Goal: Transaction & Acquisition: Purchase product/service

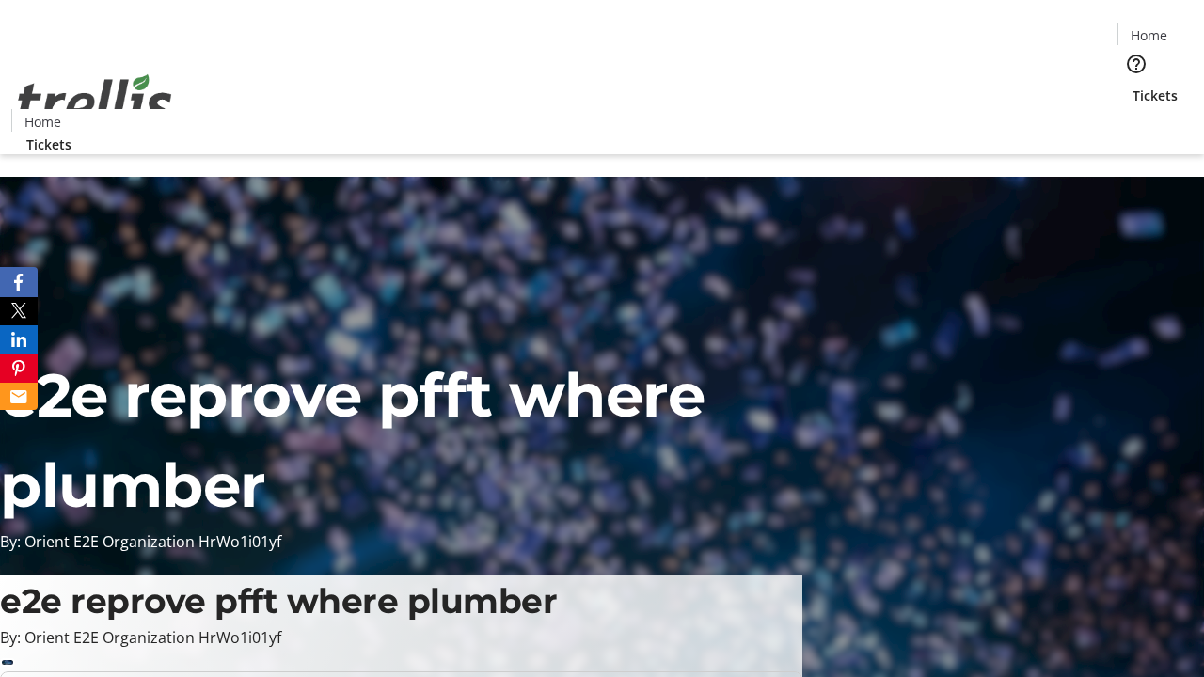
click at [1133, 86] on span "Tickets" at bounding box center [1155, 96] width 45 height 20
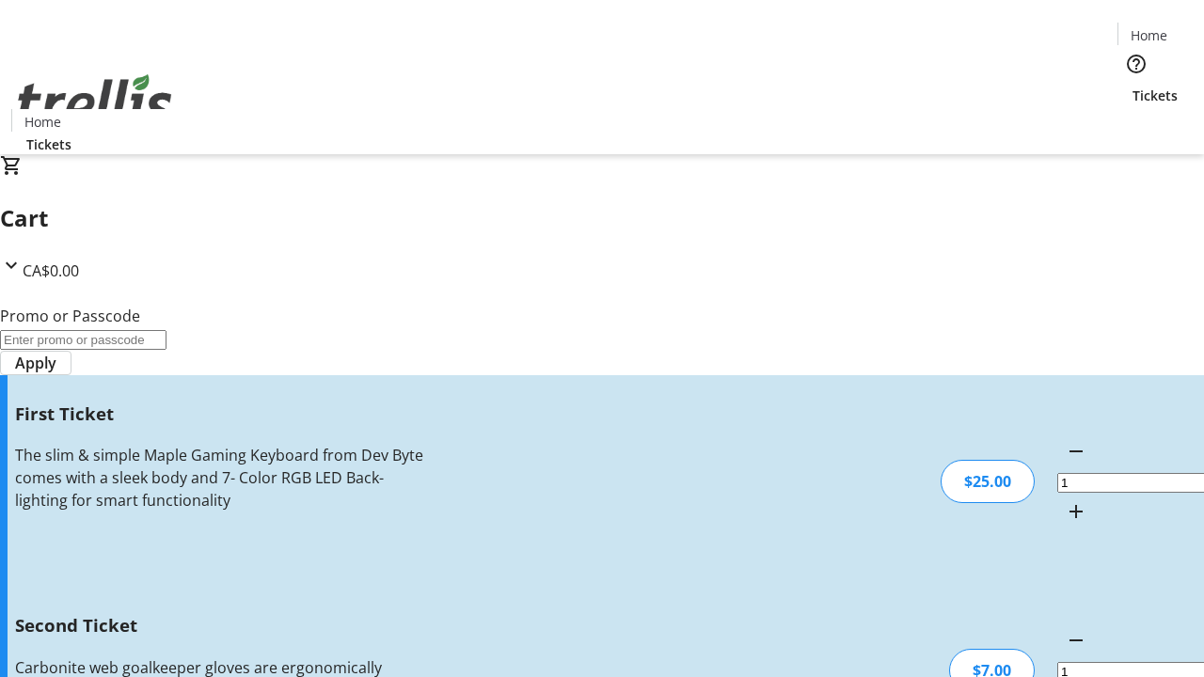
type input "2"
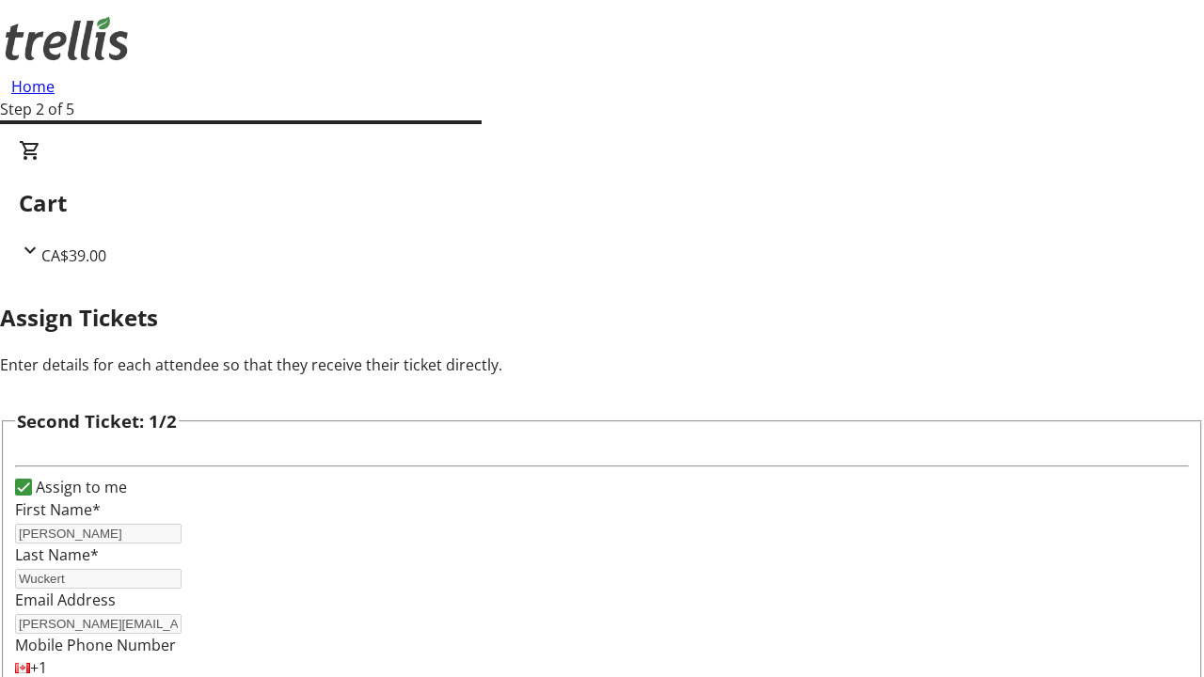
type input "[PERSON_NAME]"
type input "Wuckert"
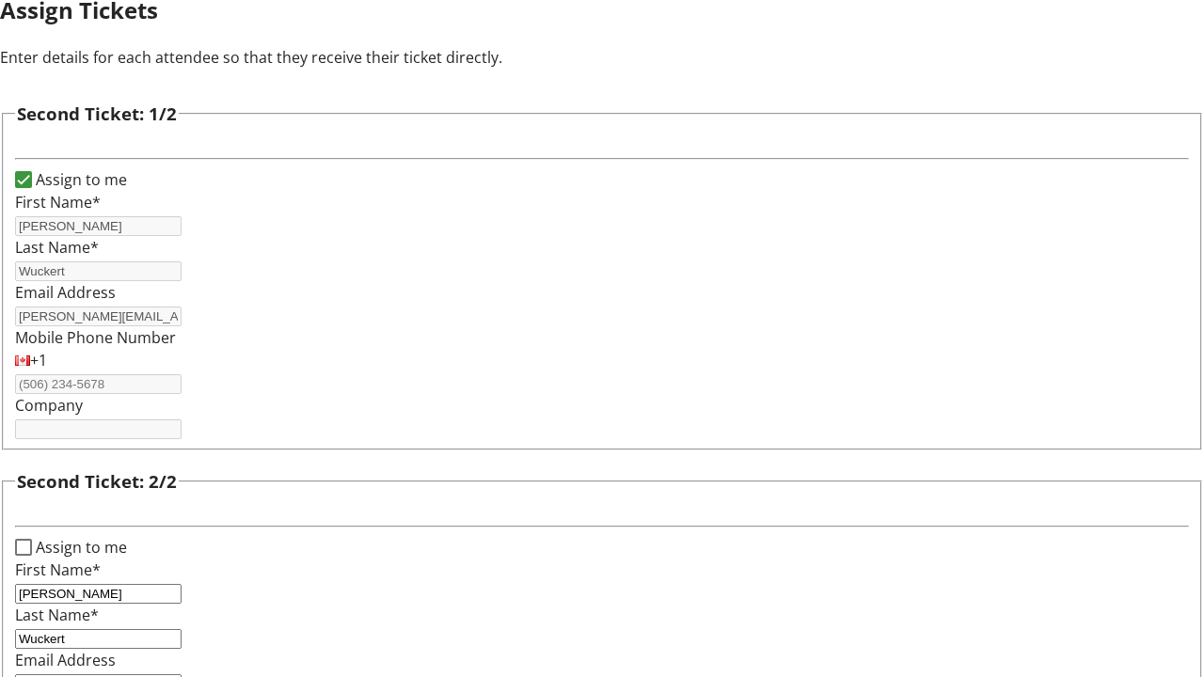
type input "[PERSON_NAME][EMAIL_ADDRESS][DOMAIN_NAME]"
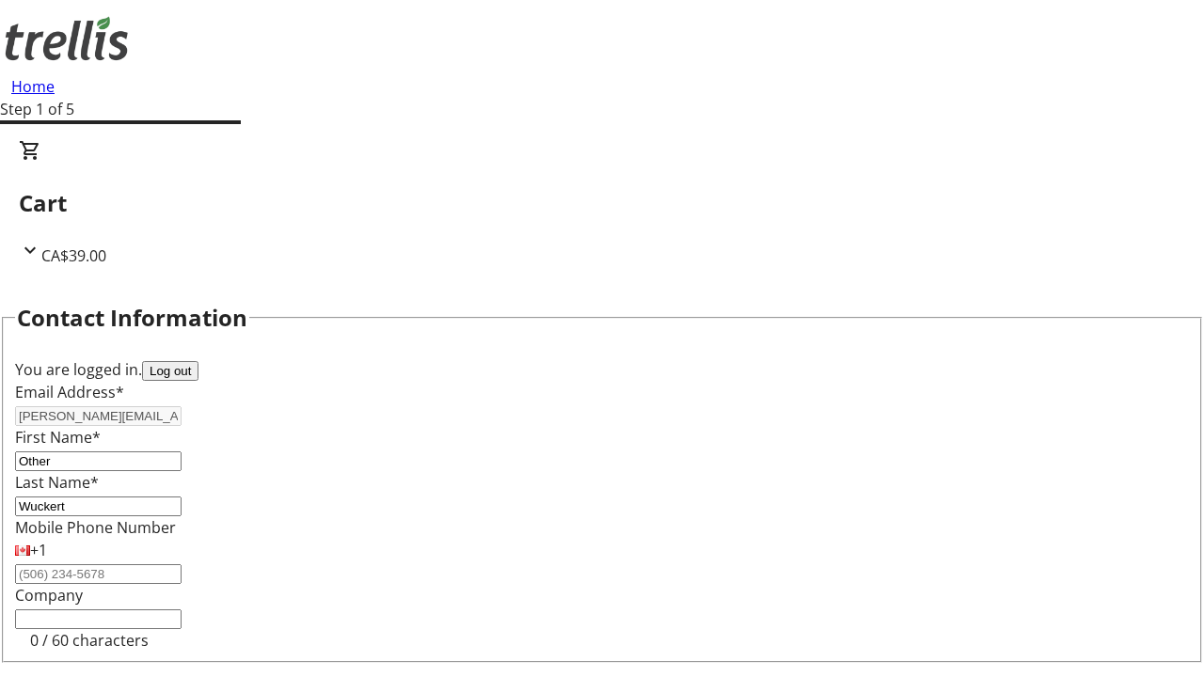
type input "Other"
type input "Name"
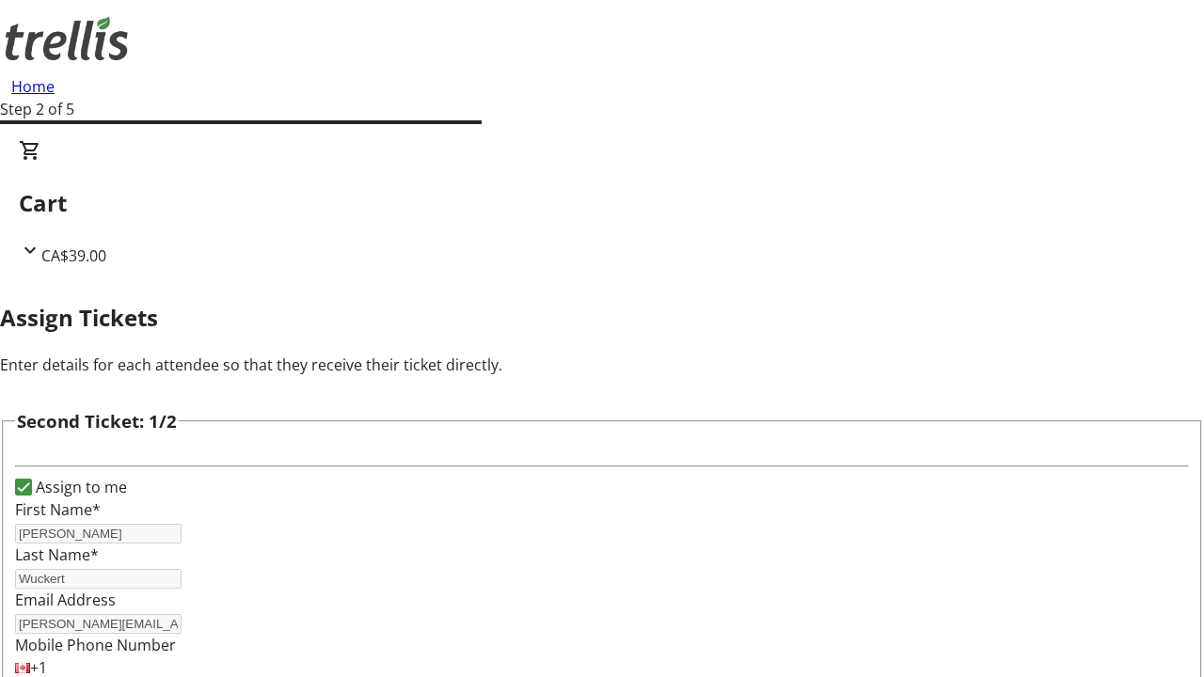
type input "New"
type input "Name"
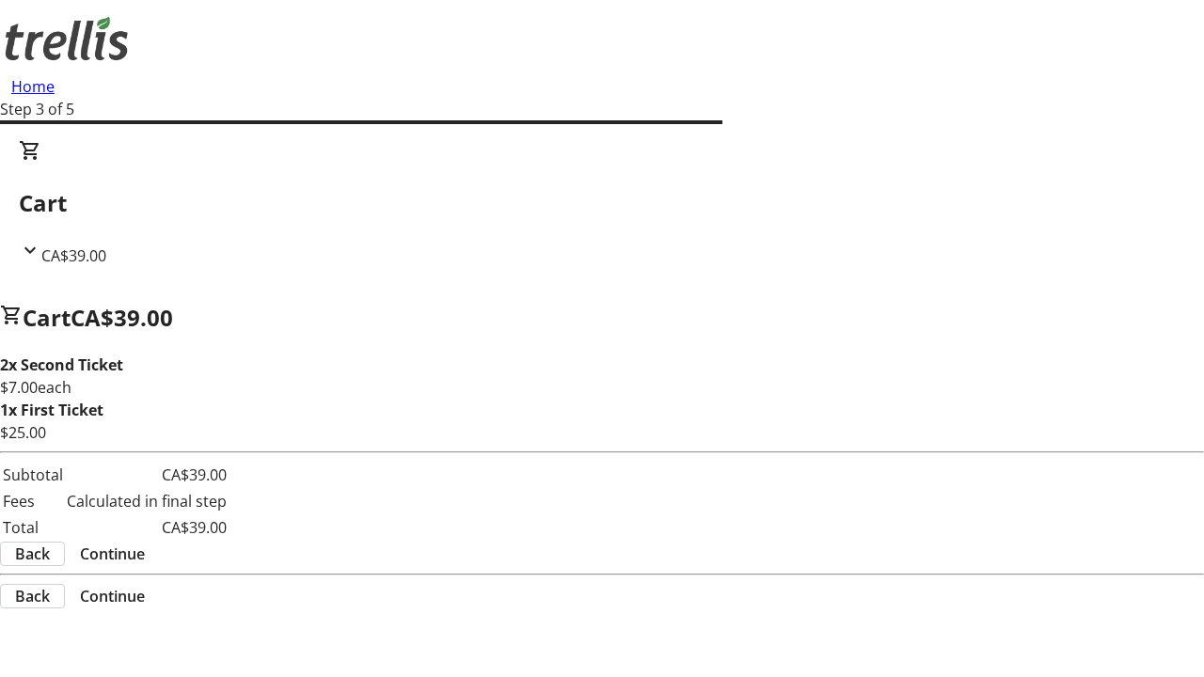
click at [145, 557] on span "Continue" at bounding box center [112, 554] width 65 height 23
